Goal: Transaction & Acquisition: Purchase product/service

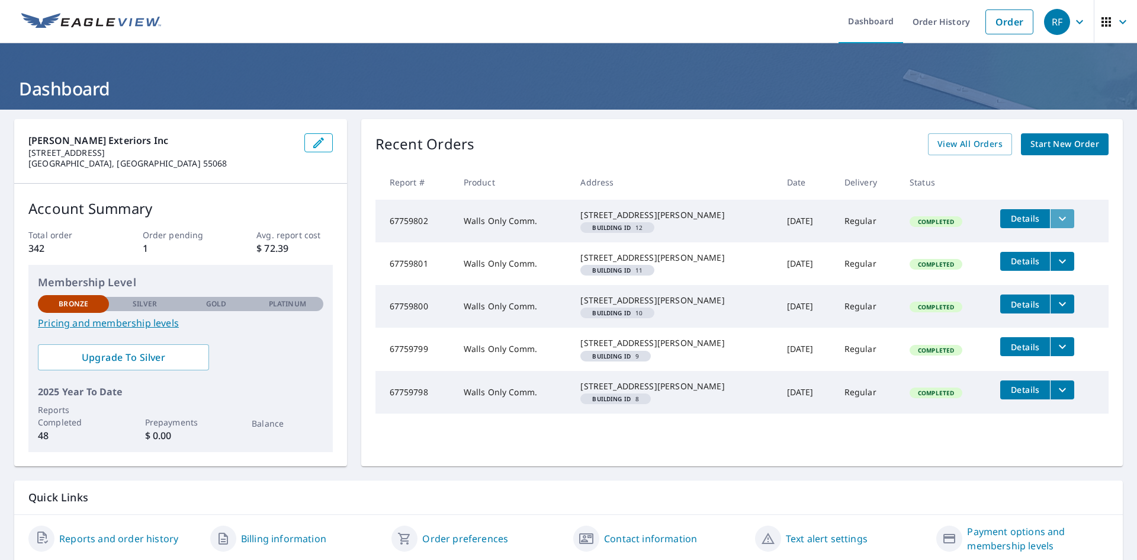
click at [1055, 220] on icon "filesDropdownBtn-67759802" at bounding box center [1062, 218] width 14 height 14
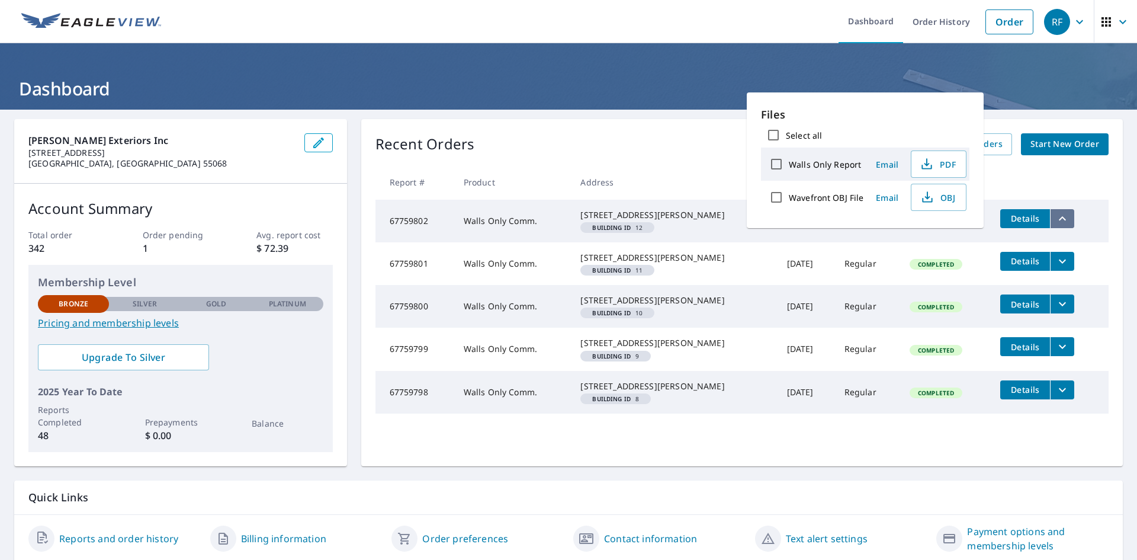
click at [1055, 220] on icon "filesDropdownBtn-67759802" at bounding box center [1062, 218] width 14 height 14
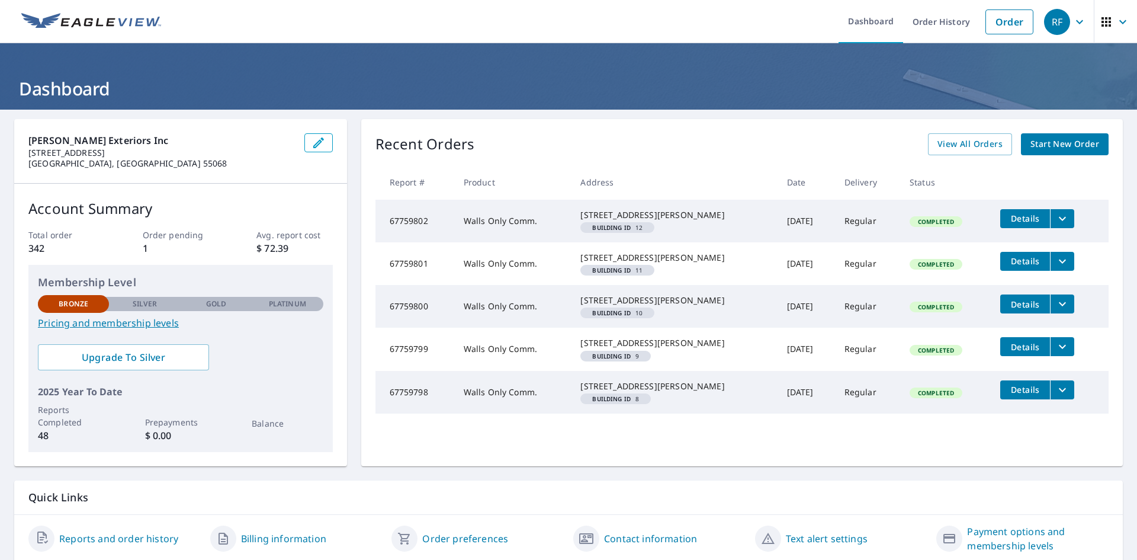
click at [1033, 142] on span "Start New Order" at bounding box center [1064, 144] width 69 height 15
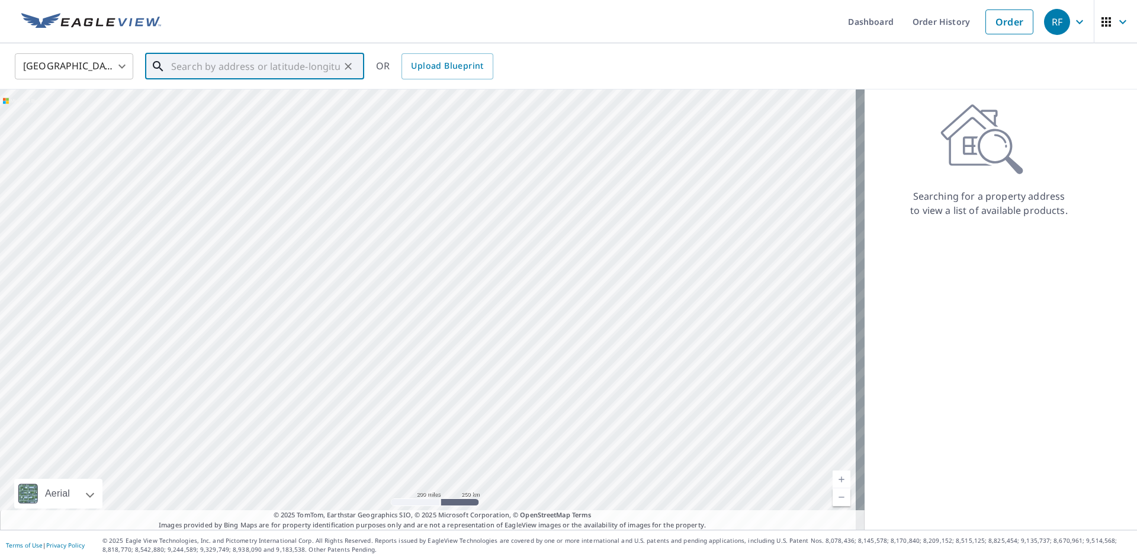
click at [226, 55] on input "text" at bounding box center [255, 66] width 169 height 33
paste input "[STREET_ADDRESS][PERSON_NAME]"
click at [259, 103] on span "[STREET_ADDRESS][PERSON_NAME]" at bounding box center [262, 101] width 186 height 14
type input "[STREET_ADDRESS][PERSON_NAME]"
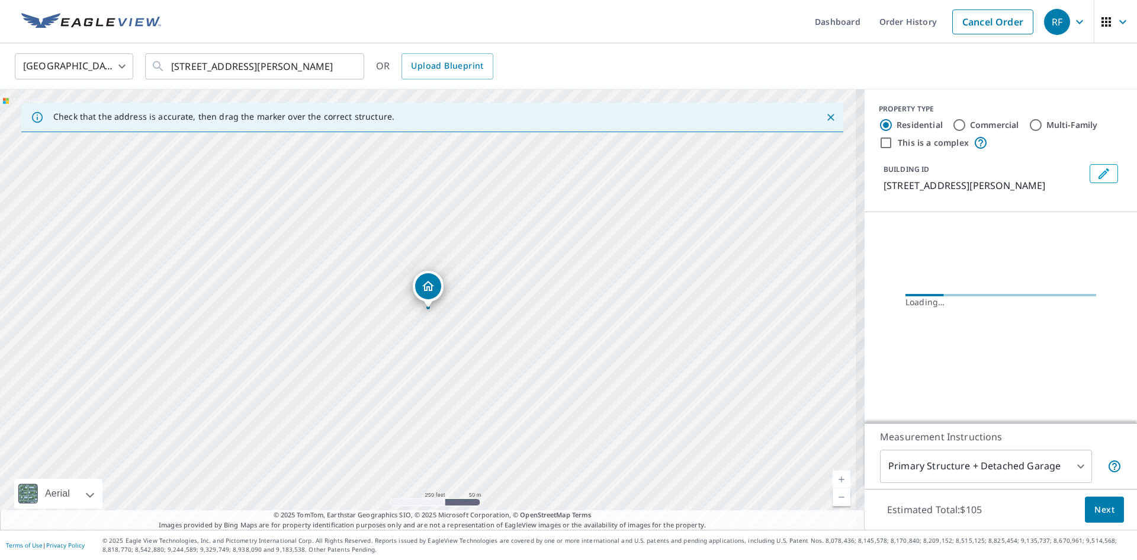
scroll to position [0, 0]
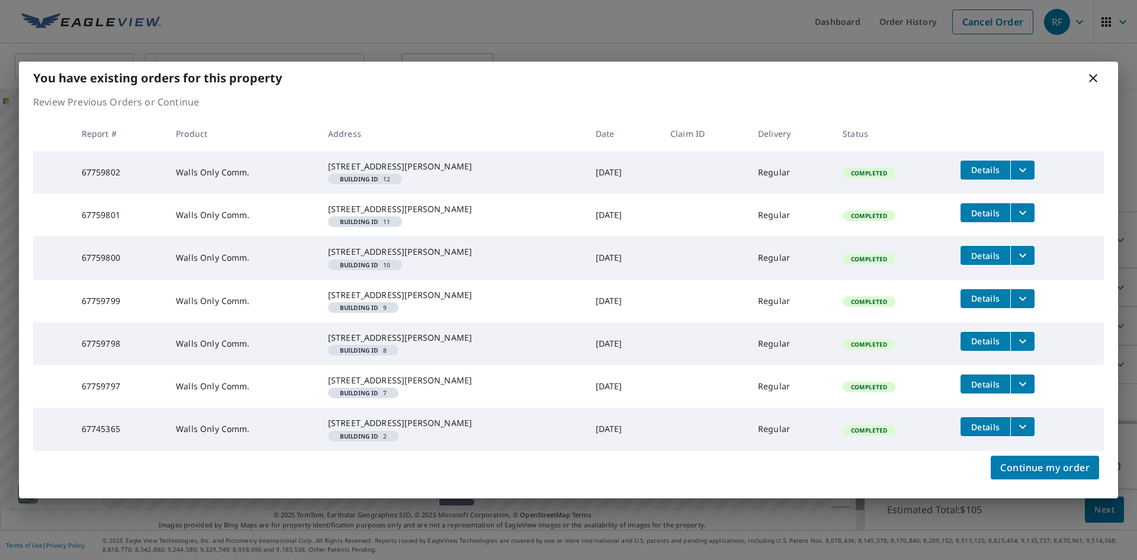
click at [1088, 71] on icon at bounding box center [1093, 78] width 14 height 14
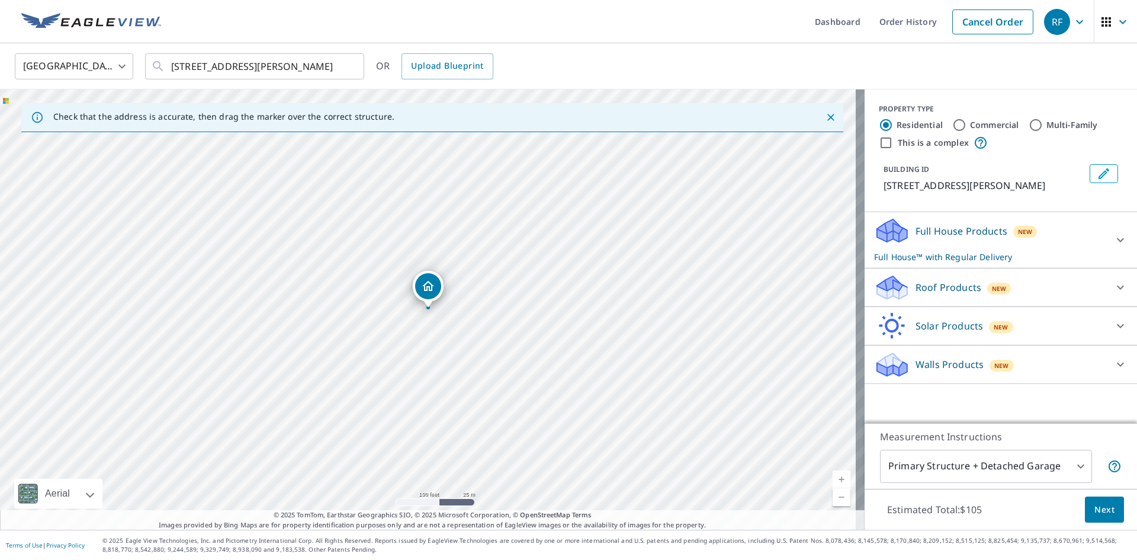
click at [1095, 40] on button "button" at bounding box center [1115, 21] width 43 height 43
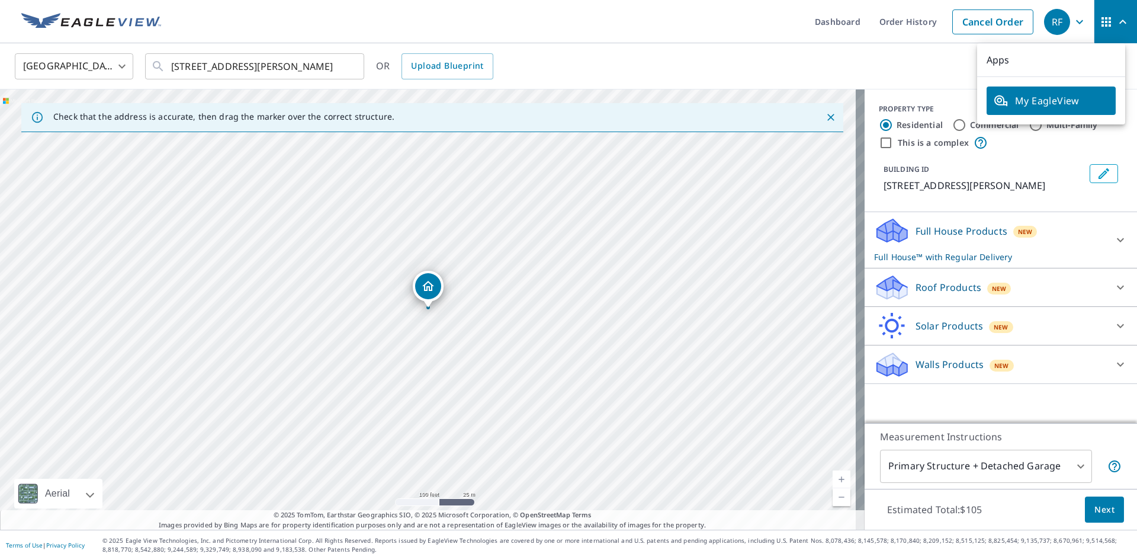
click at [798, 44] on div "United States [GEOGRAPHIC_DATA] ​ [STREET_ADDRESS][PERSON_NAME] ​ OR Upload Blu…" at bounding box center [568, 66] width 1137 height 46
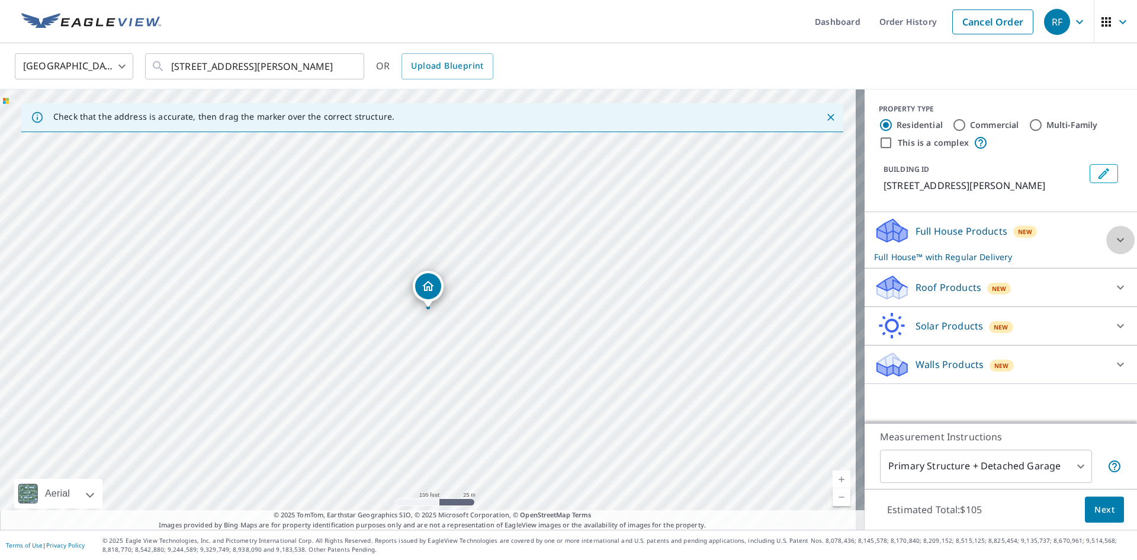
click at [1113, 240] on icon at bounding box center [1120, 240] width 14 height 14
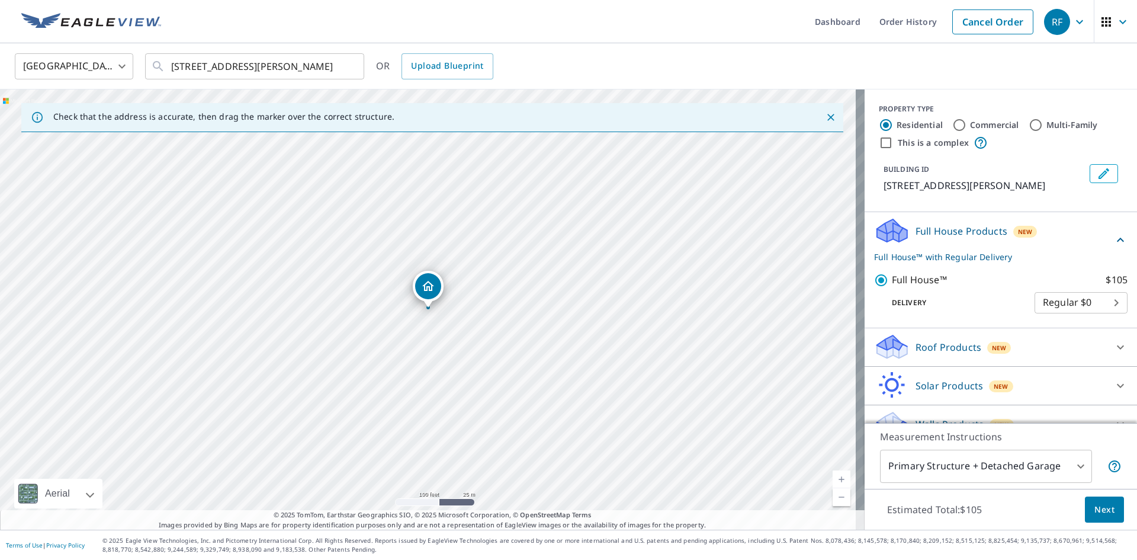
click at [1107, 240] on div "Full House Products New Full House™ with Regular Delivery" at bounding box center [1000, 240] width 253 height 46
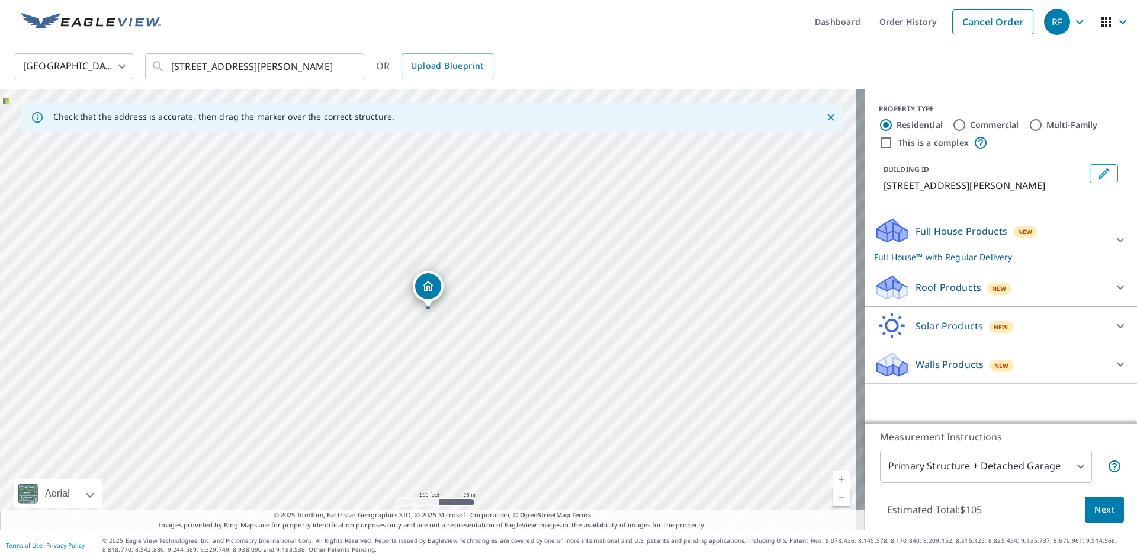
click at [1116, 369] on icon at bounding box center [1120, 364] width 14 height 14
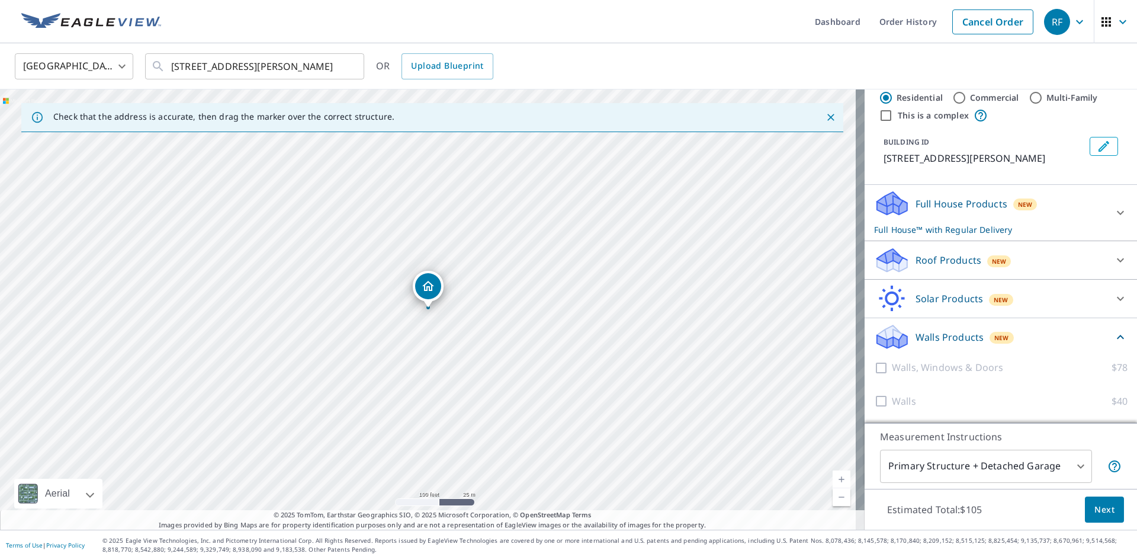
click at [1113, 332] on icon at bounding box center [1120, 337] width 14 height 14
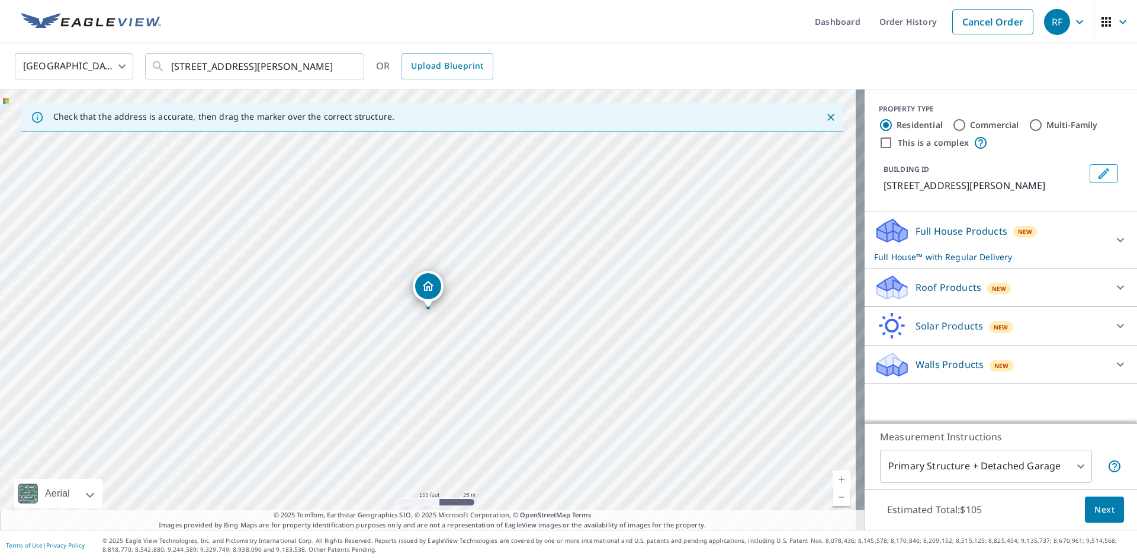
scroll to position [0, 0]
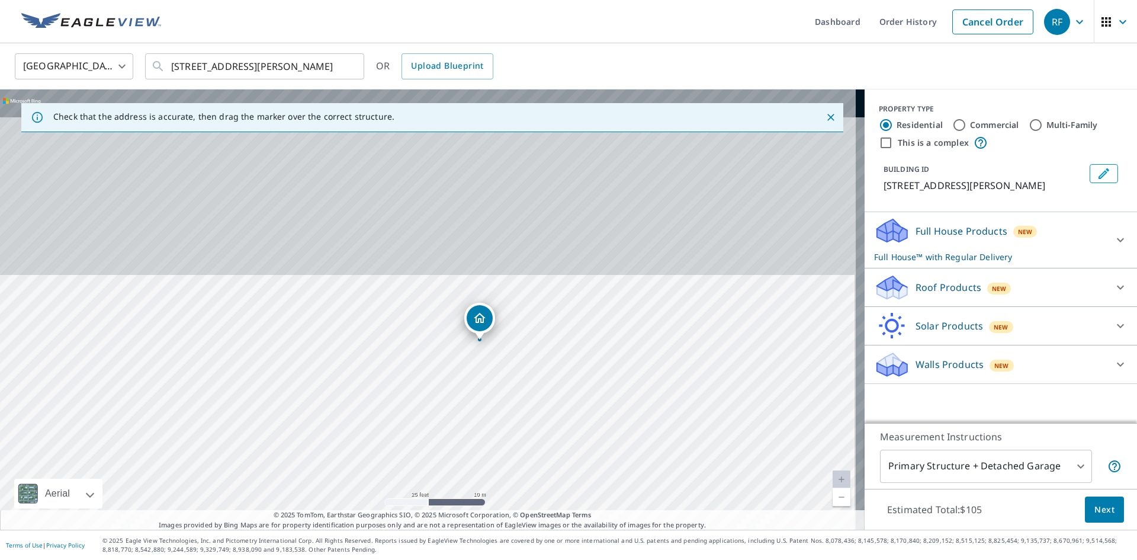
drag, startPoint x: 515, startPoint y: 232, endPoint x: 518, endPoint y: 437, distance: 205.5
click at [518, 437] on div "[STREET_ADDRESS][PERSON_NAME]" at bounding box center [432, 309] width 865 height 440
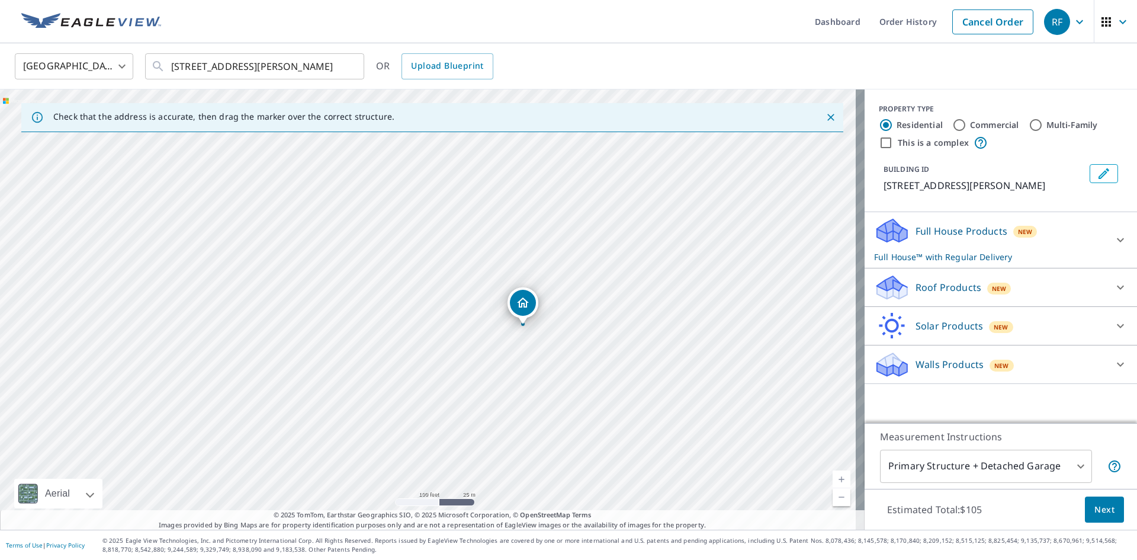
drag, startPoint x: 537, startPoint y: 347, endPoint x: 532, endPoint y: 359, distance: 13.3
click at [532, 359] on div "[STREET_ADDRESS][PERSON_NAME]" at bounding box center [432, 309] width 865 height 440
click at [950, 370] on p "Walls Products" at bounding box center [949, 364] width 68 height 14
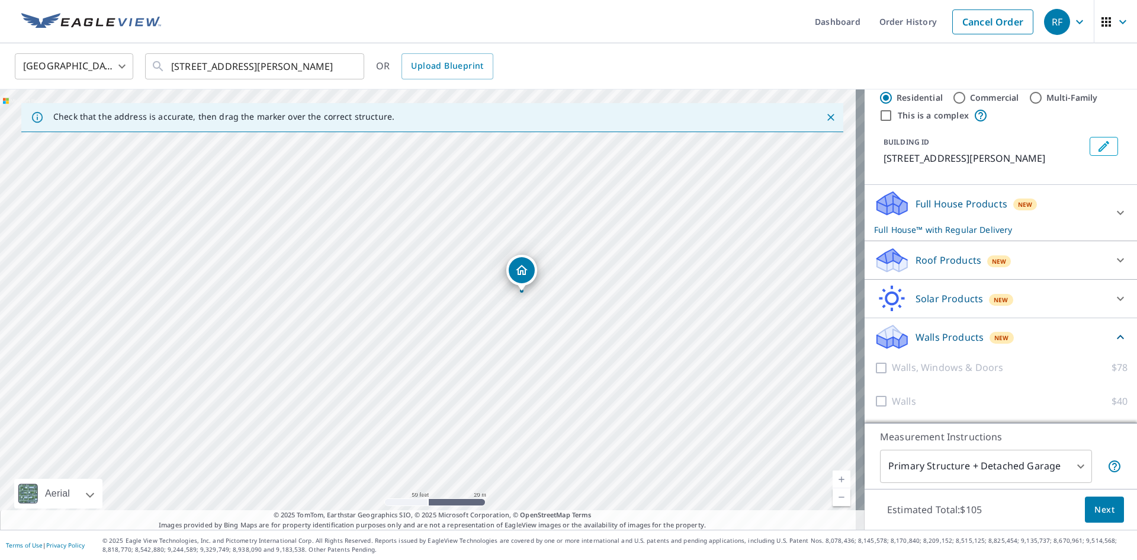
scroll to position [41, 0]
click at [956, 333] on p "Walls Products" at bounding box center [949, 337] width 68 height 14
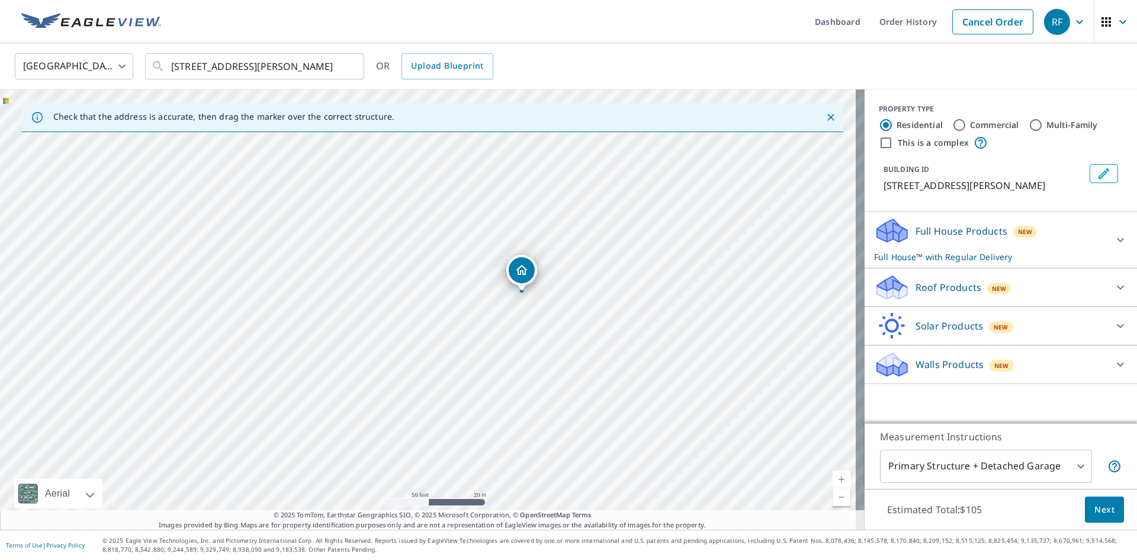
scroll to position [0, 0]
click at [937, 228] on p "Full House Products" at bounding box center [961, 231] width 92 height 14
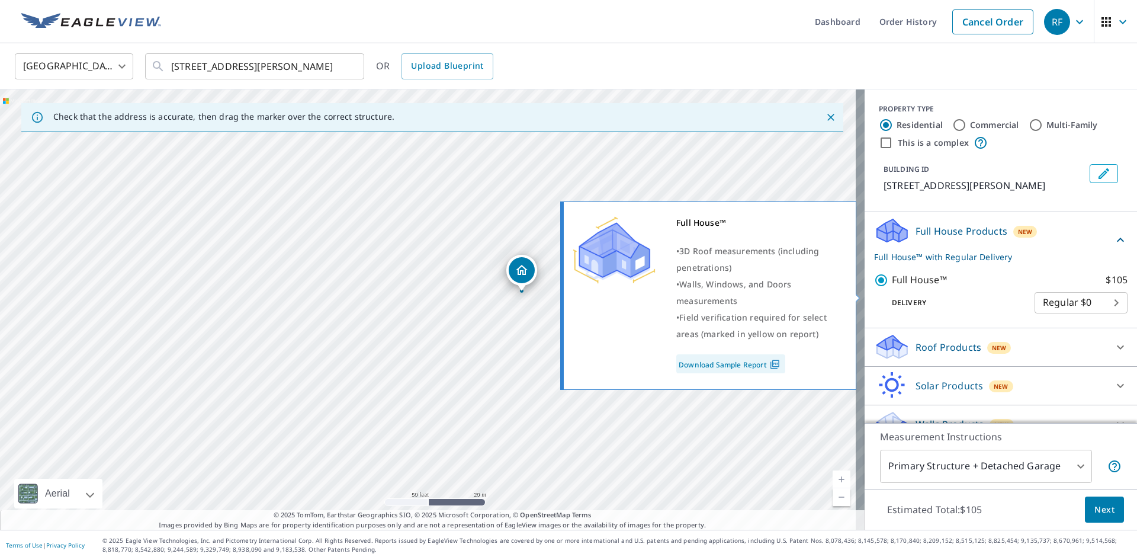
click at [877, 287] on input "Full House™ $105" at bounding box center [883, 280] width 18 height 14
checkbox input "false"
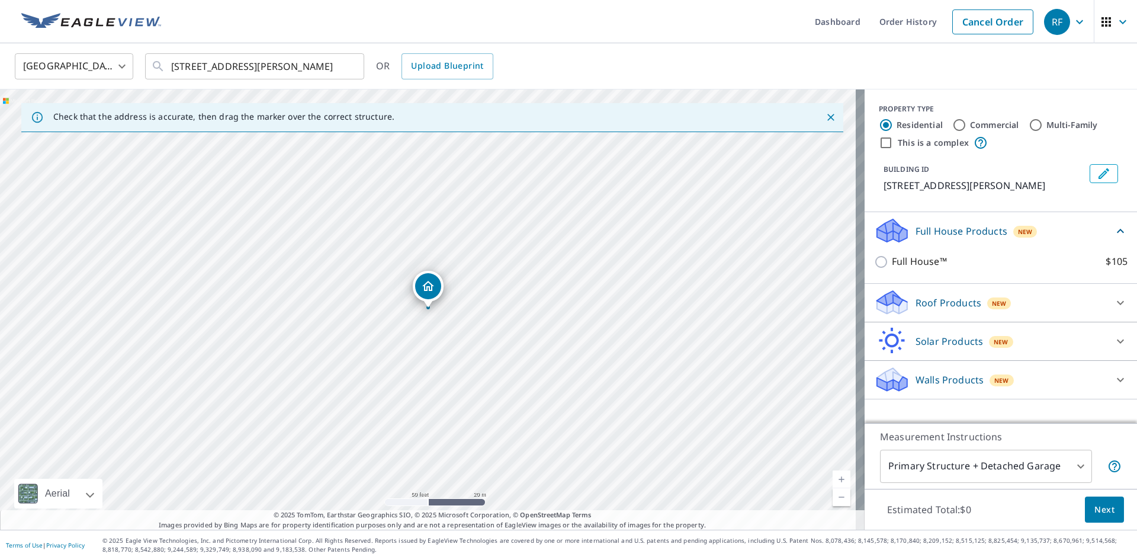
click at [959, 297] on p "Roof Products" at bounding box center [948, 302] width 66 height 14
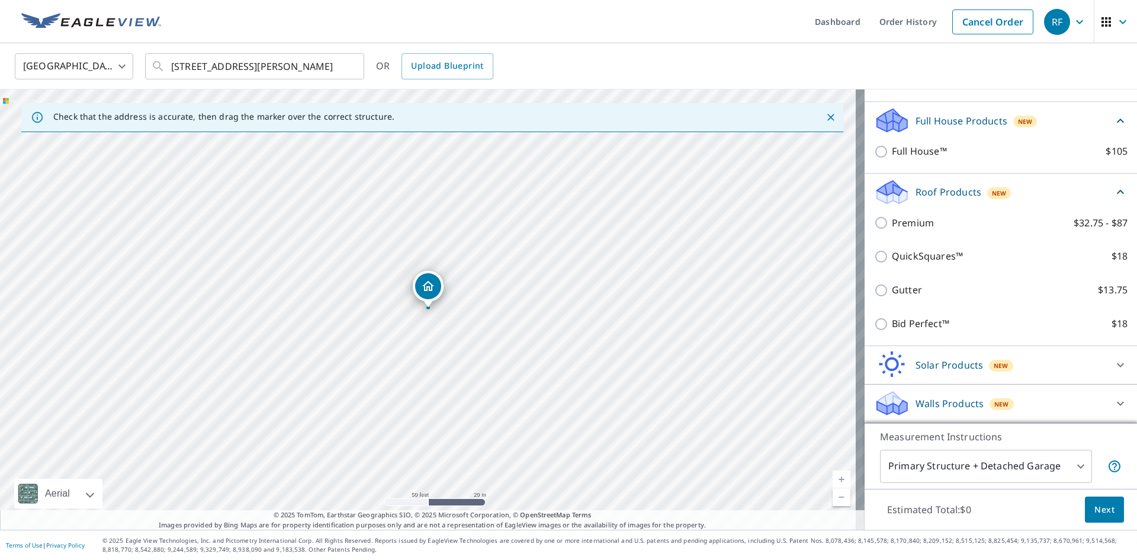
scroll to position [124, 0]
click at [1060, 404] on div "Walls Products New" at bounding box center [990, 403] width 232 height 28
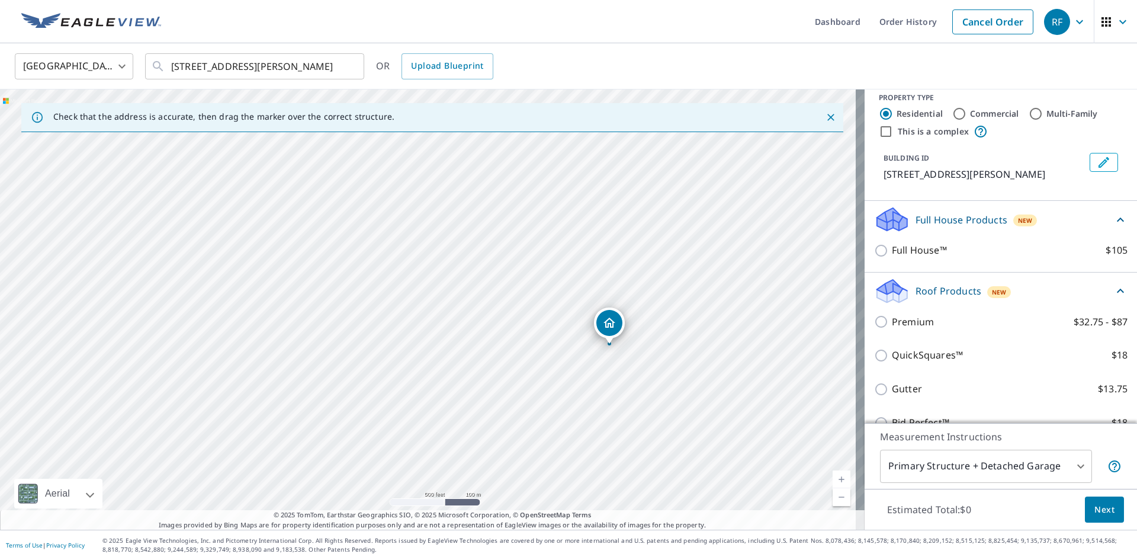
scroll to position [0, 0]
